Goal: Information Seeking & Learning: Learn about a topic

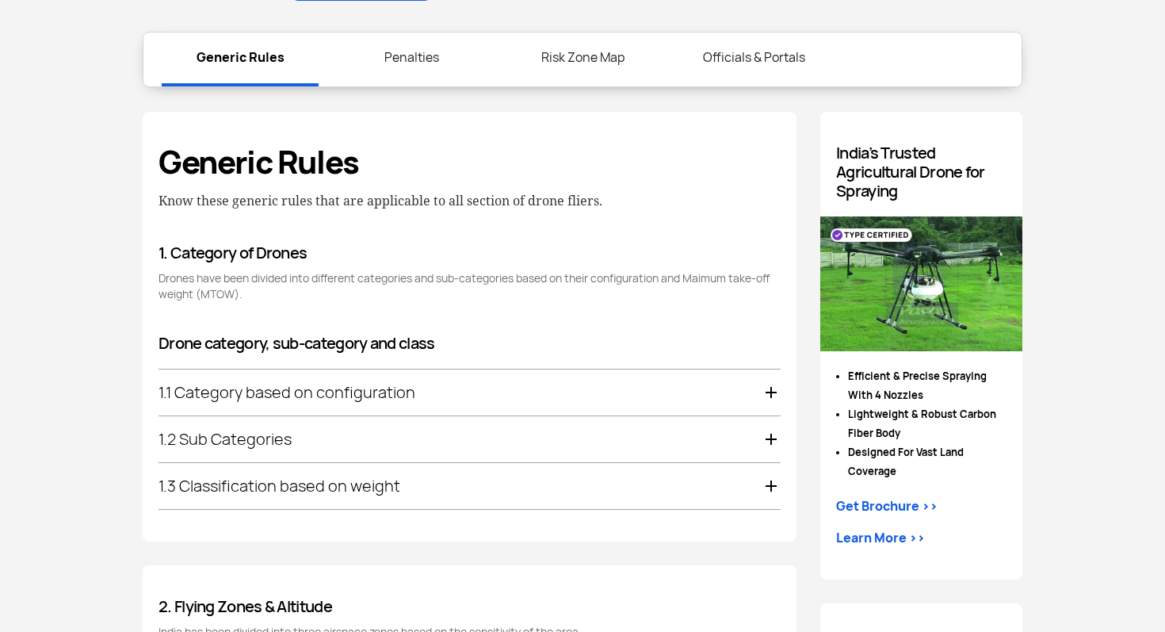
scroll to position [740, 0]
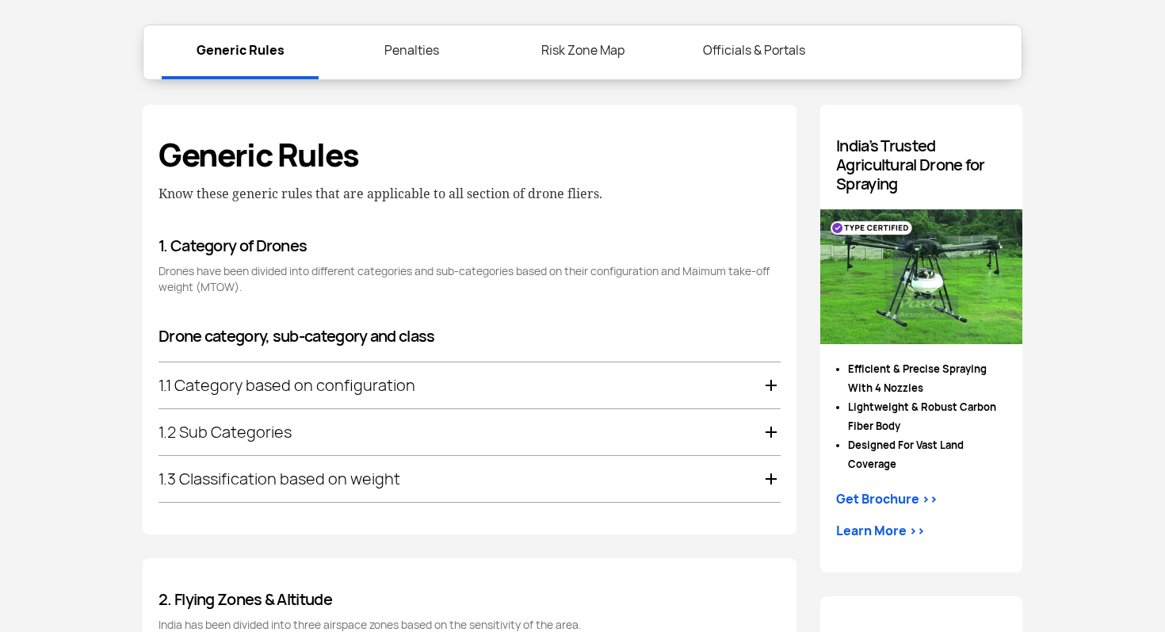
click at [413, 384] on div "1.1 Category based on configuration" at bounding box center [470, 385] width 622 height 46
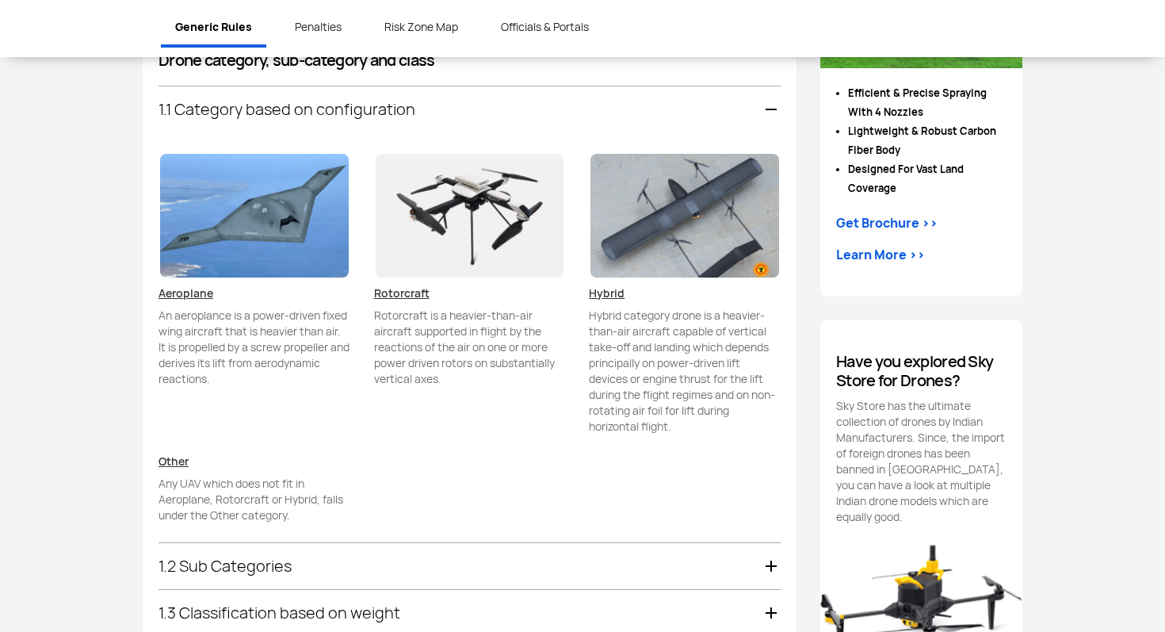
scroll to position [1023, 0]
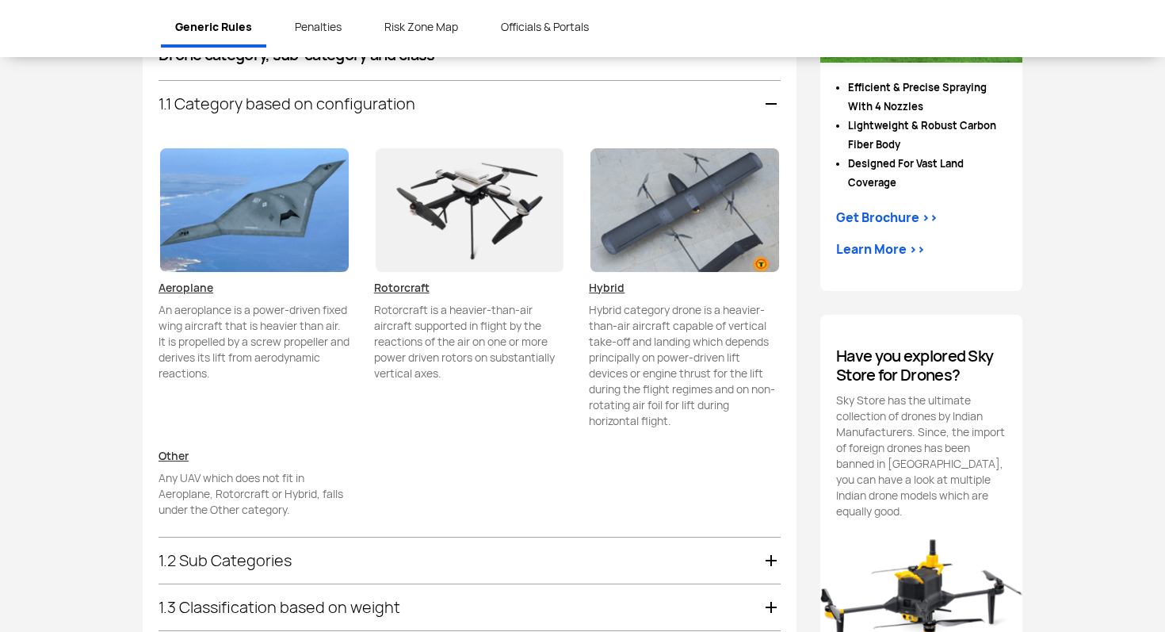
drag, startPoint x: 387, startPoint y: 310, endPoint x: 518, endPoint y: 311, distance: 131.6
click at [518, 311] on p "Rotorcraft is a heavier-than-air aircraft supported in flight by the reactions …" at bounding box center [470, 341] width 192 height 79
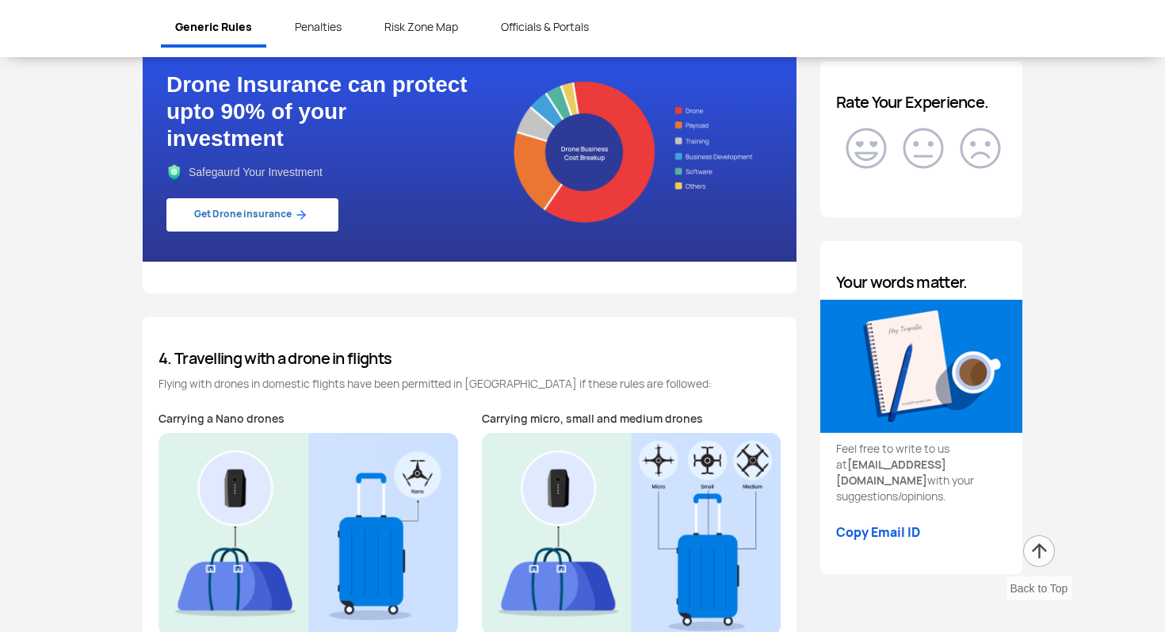
scroll to position [2081, 0]
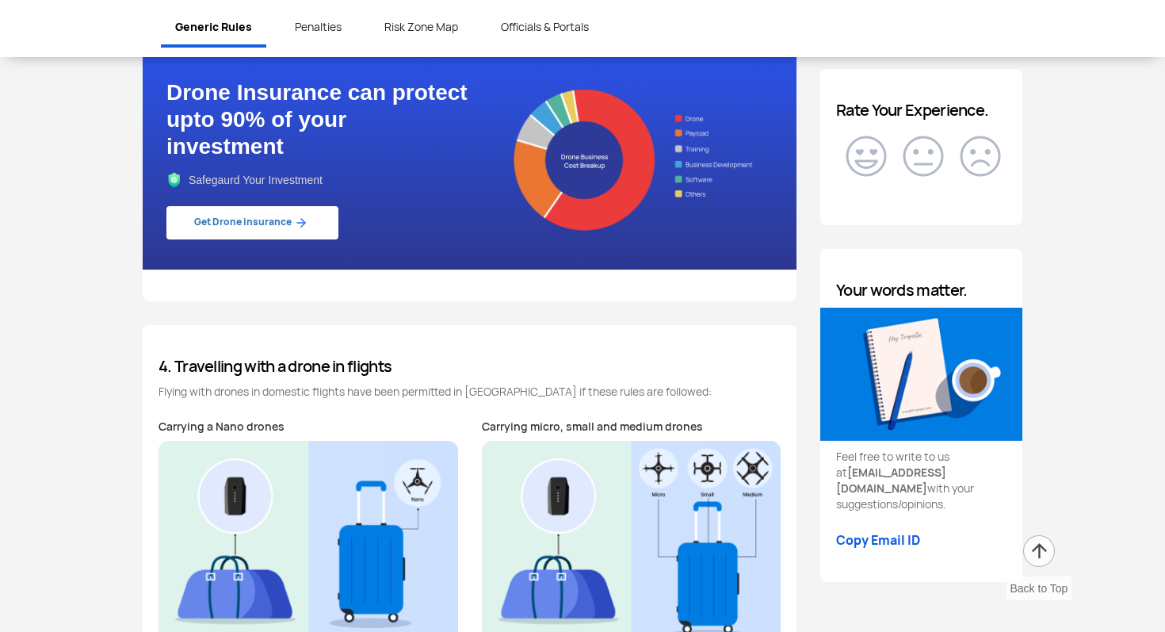
drag, startPoint x: 186, startPoint y: 390, endPoint x: 334, endPoint y: 390, distance: 147.4
click at [334, 390] on p "Flying with drones in domestic flights have been permitted in [GEOGRAPHIC_DATA]…" at bounding box center [470, 392] width 622 height 16
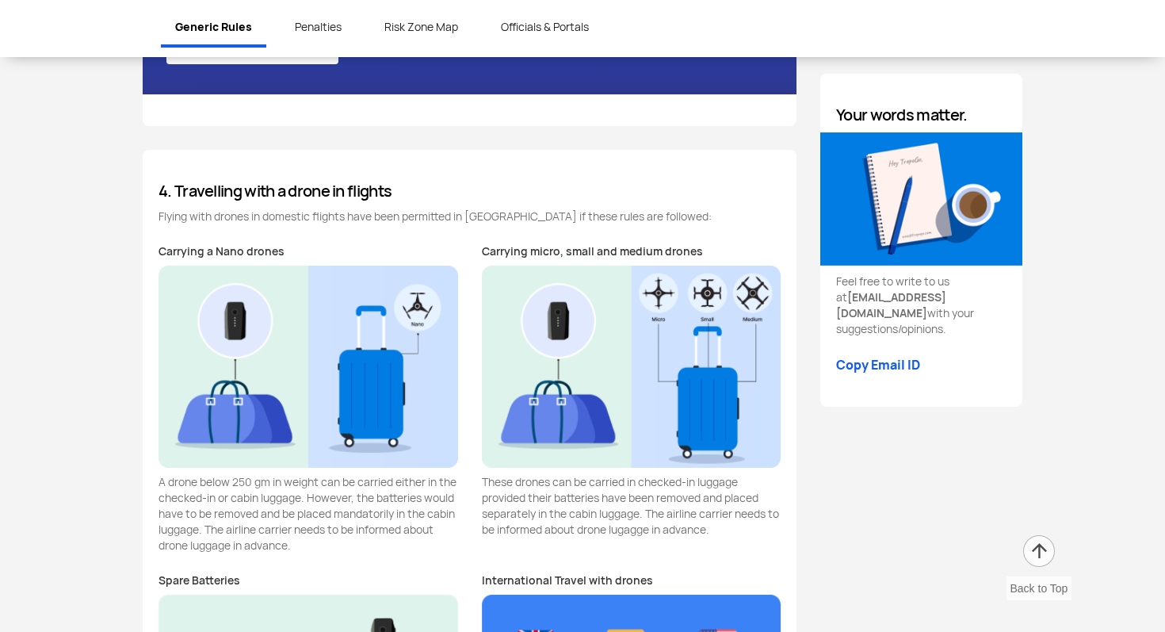
scroll to position [2257, 0]
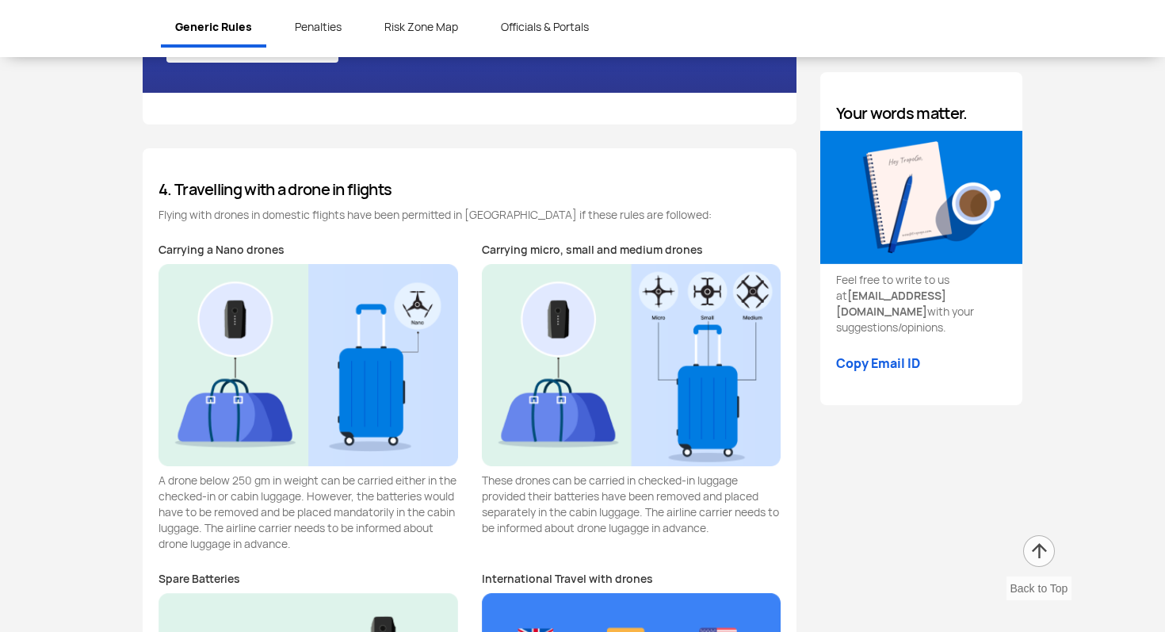
drag, startPoint x: 354, startPoint y: 475, endPoint x: 428, endPoint y: 516, distance: 84.5
click at [428, 516] on p "A drone below 250 gm in weight can be carried either in the checked-in or cabin…" at bounding box center [309, 511] width 300 height 79
drag, startPoint x: 583, startPoint y: 248, endPoint x: 658, endPoint y: 246, distance: 75.3
click at [658, 247] on p "Carrying micro, small and medium drones" at bounding box center [632, 250] width 300 height 16
drag, startPoint x: 555, startPoint y: 479, endPoint x: 668, endPoint y: 544, distance: 130.7
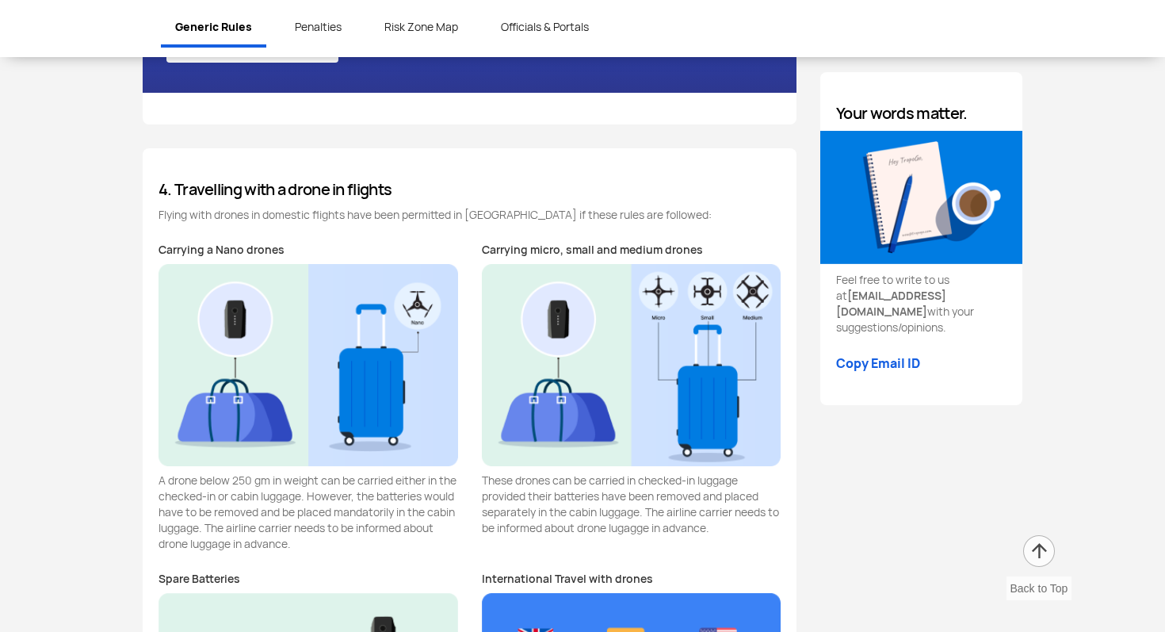
click at [669, 544] on div "Carrying micro, small and medium drones These drones can be carried in checked-…" at bounding box center [631, 398] width 323 height 312
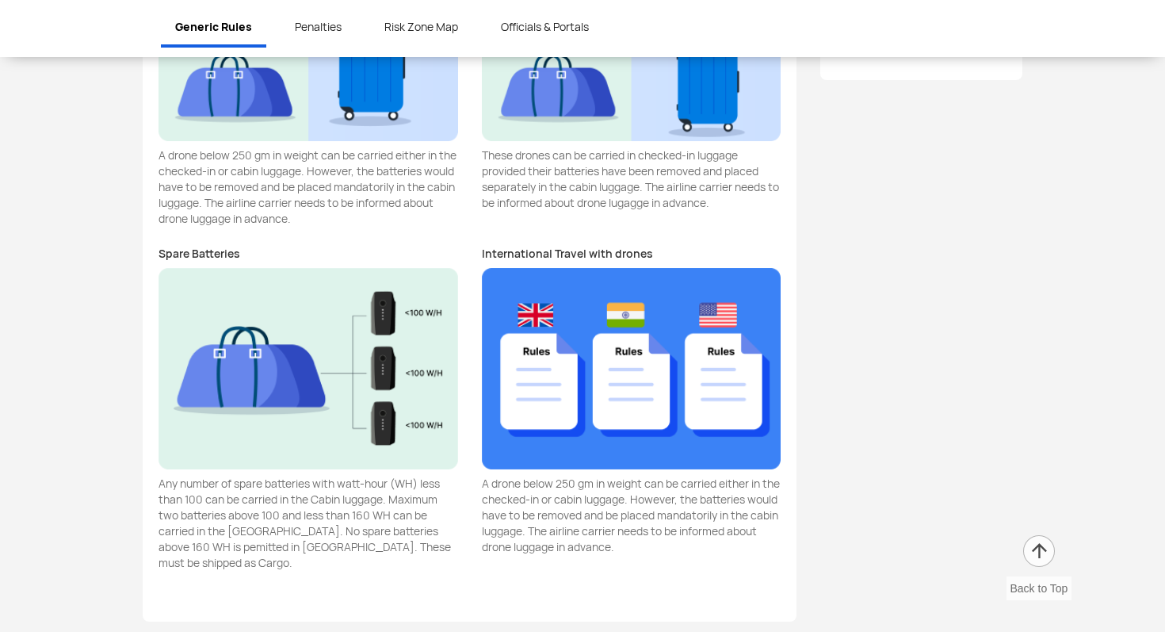
scroll to position [2583, 0]
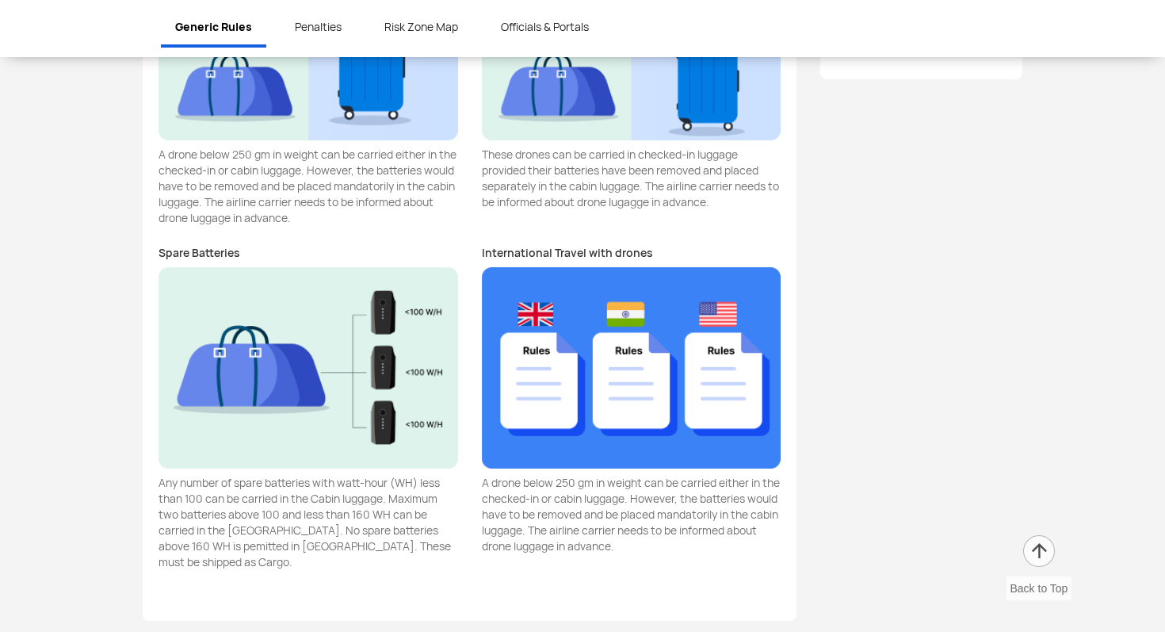
drag, startPoint x: 592, startPoint y: 481, endPoint x: 723, endPoint y: 487, distance: 130.9
click at [723, 487] on p "A drone below 250 gm in weight can be carried either in the checked-in or cabin…" at bounding box center [632, 514] width 300 height 79
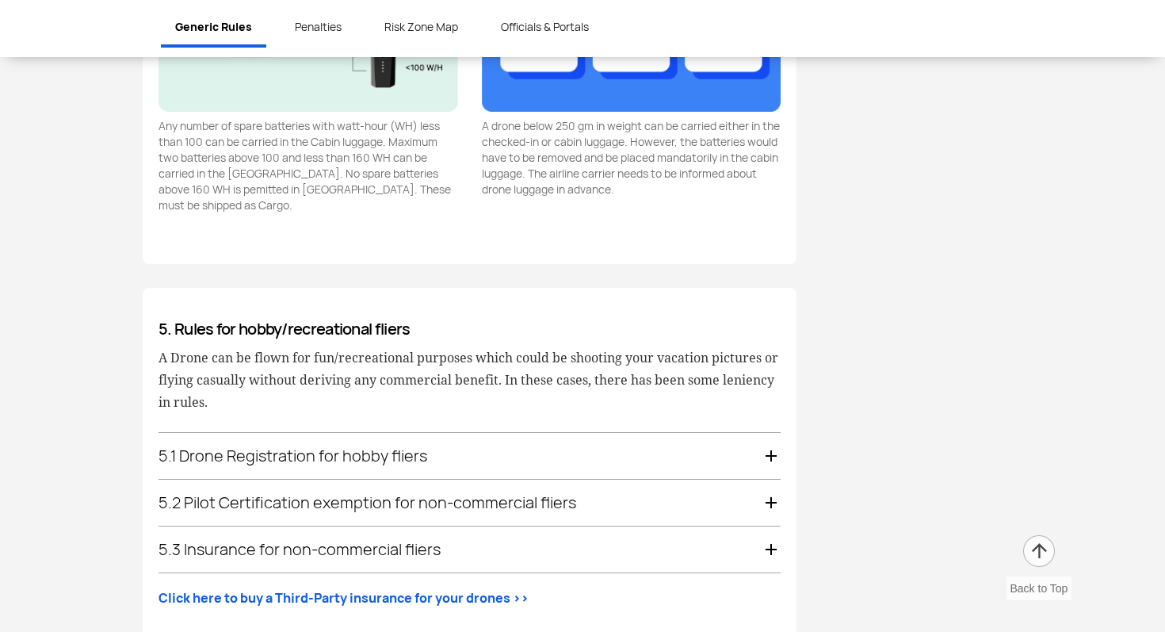
scroll to position [2944, 0]
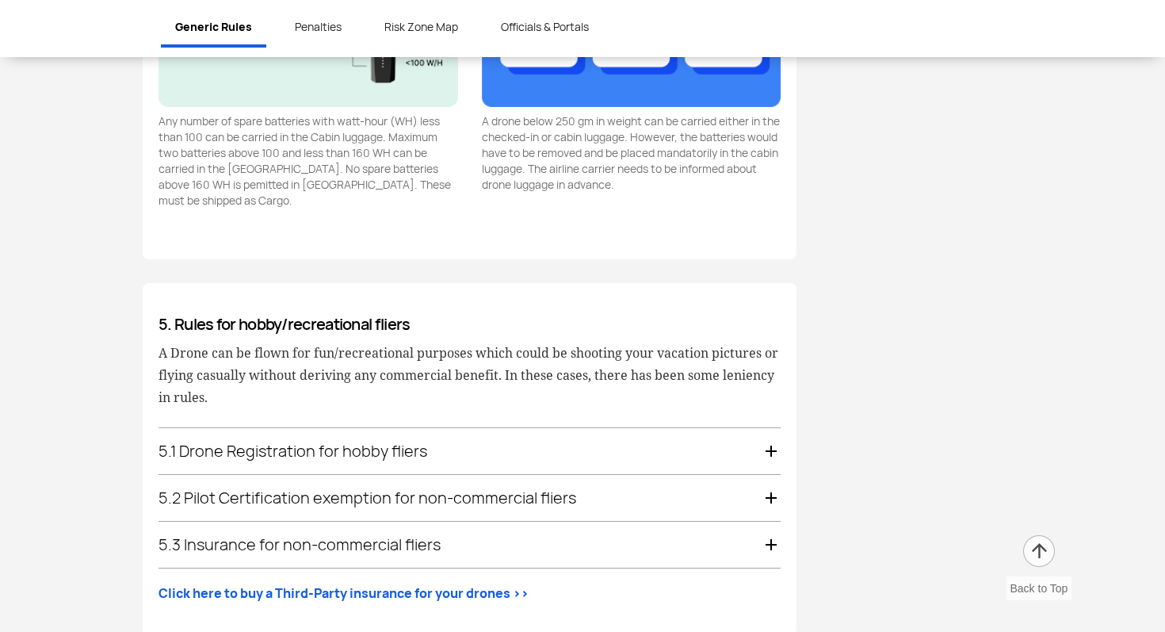
drag, startPoint x: 266, startPoint y: 333, endPoint x: 446, endPoint y: 346, distance: 180.4
click at [446, 346] on p "A Drone can be flown for fun/recreational purposes which could be shooting your…" at bounding box center [470, 375] width 622 height 67
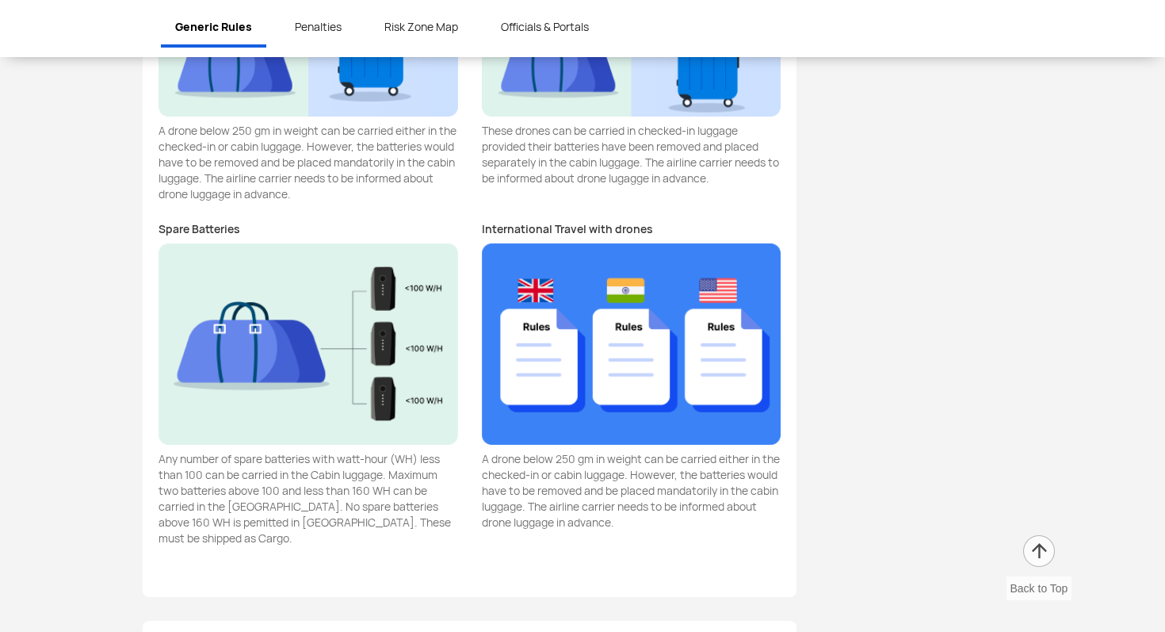
scroll to position [2610, 0]
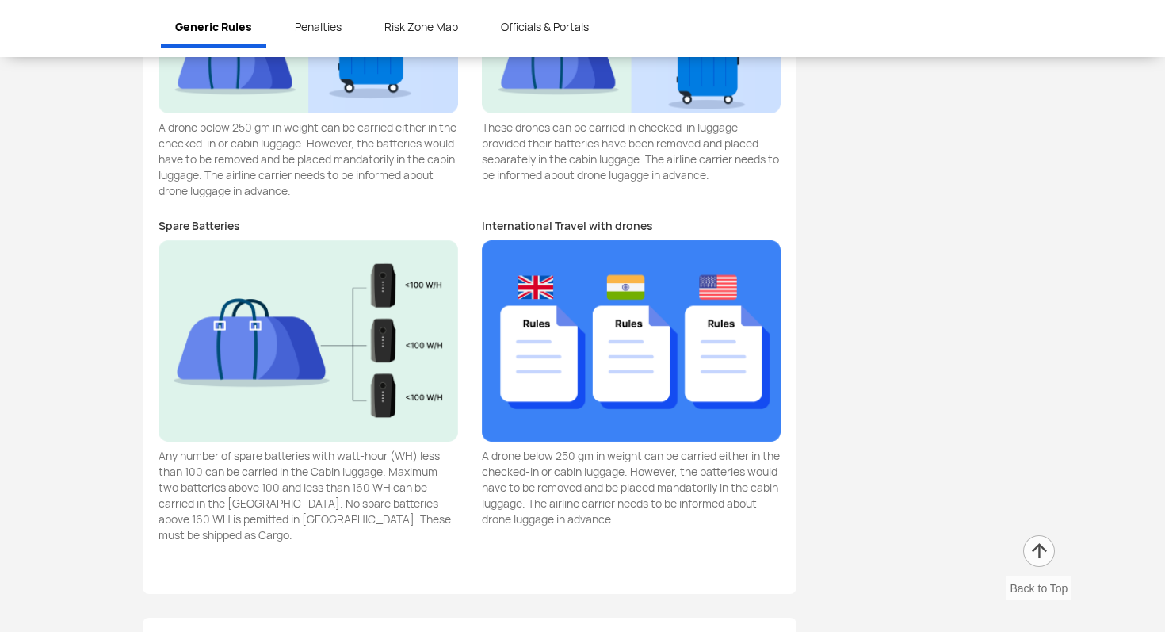
drag, startPoint x: 542, startPoint y: 453, endPoint x: 680, endPoint y: 515, distance: 151.1
click at [681, 514] on p "A drone below 250 gm in weight can be carried either in the checked-in or cabin…" at bounding box center [632, 487] width 300 height 79
